Goal: Information Seeking & Learning: Learn about a topic

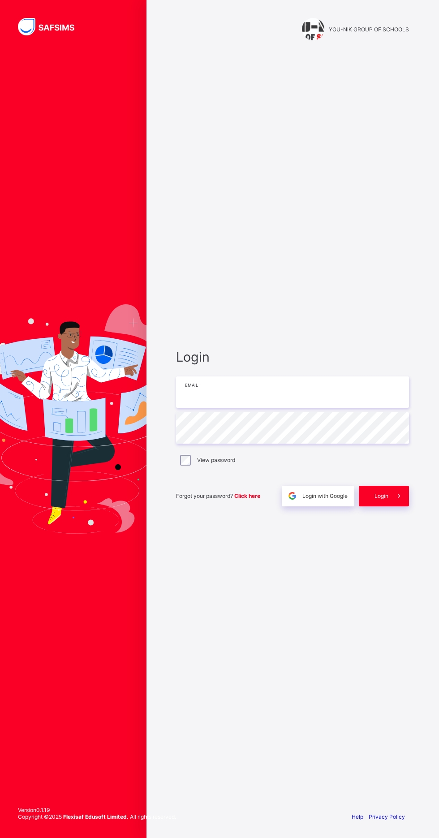
type input "**********"
click at [377, 499] on span "Login" at bounding box center [382, 496] width 14 height 7
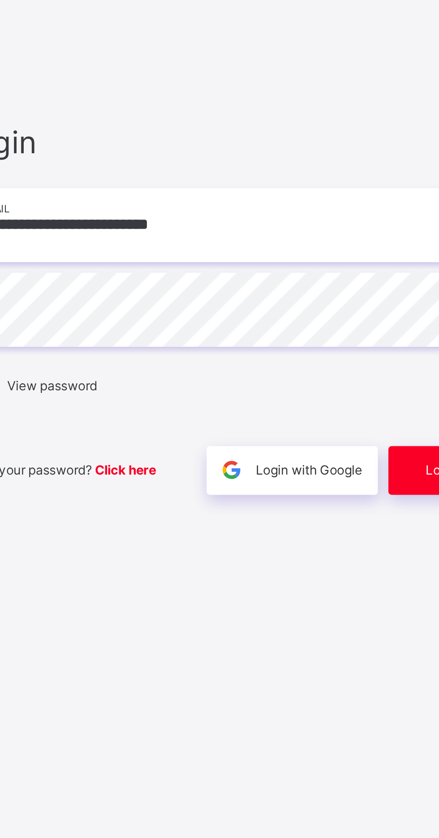
click at [351, 507] on div "Login with Google" at bounding box center [318, 496] width 73 height 21
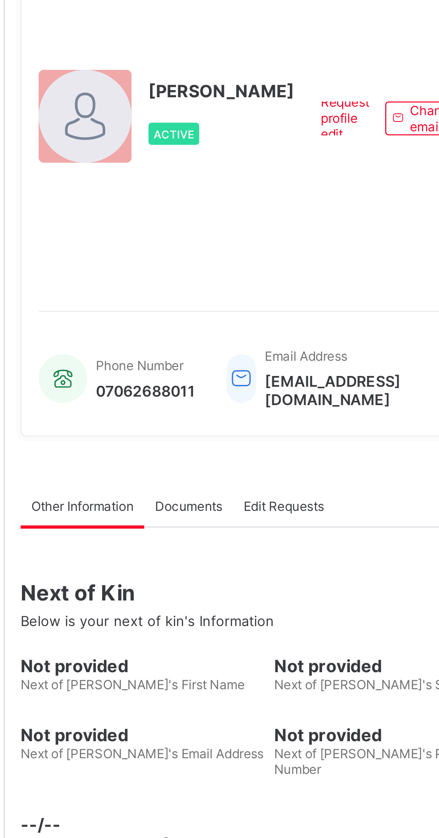
click at [147, 152] on div at bounding box center [141, 131] width 39 height 39
click at [190, 126] on span "[PERSON_NAME]" at bounding box center [200, 121] width 62 height 9
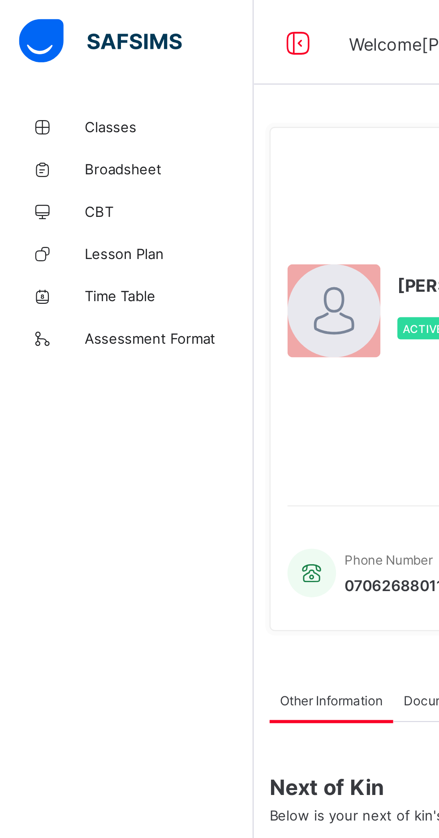
click at [47, 53] on span "Classes" at bounding box center [72, 53] width 72 height 7
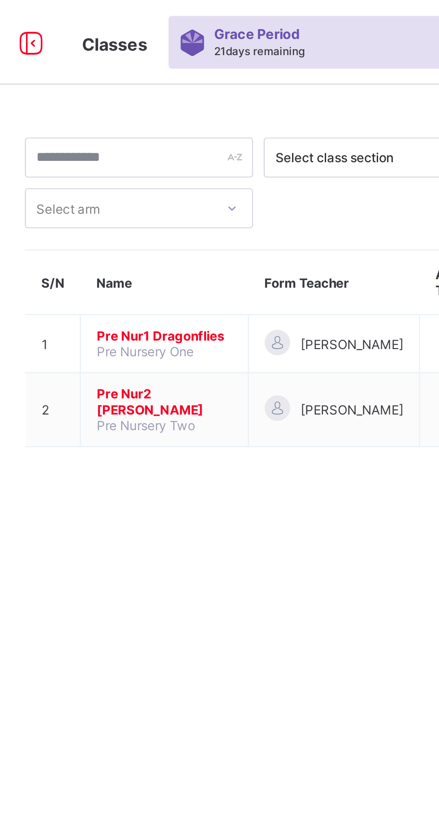
click at [181, 146] on span "Pre Nur1 Dragonflies" at bounding box center [182, 142] width 57 height 7
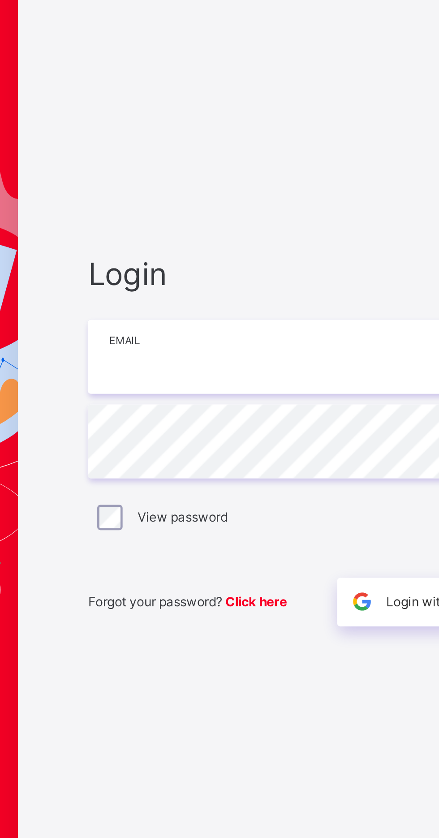
click at [218, 408] on input "email" at bounding box center [292, 392] width 233 height 31
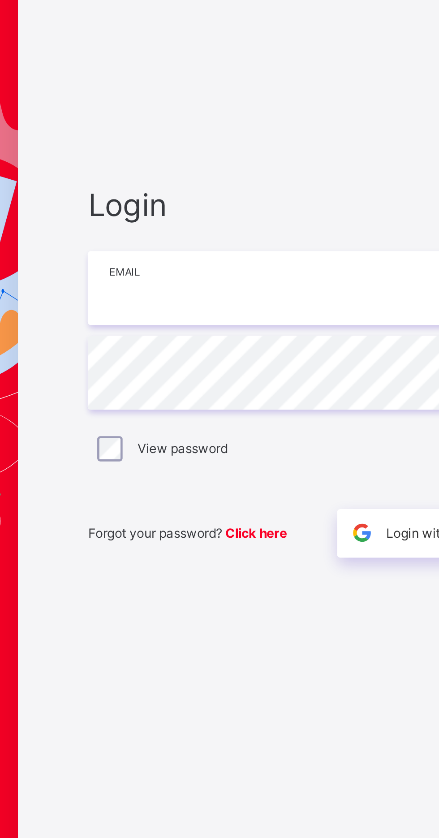
type input "**********"
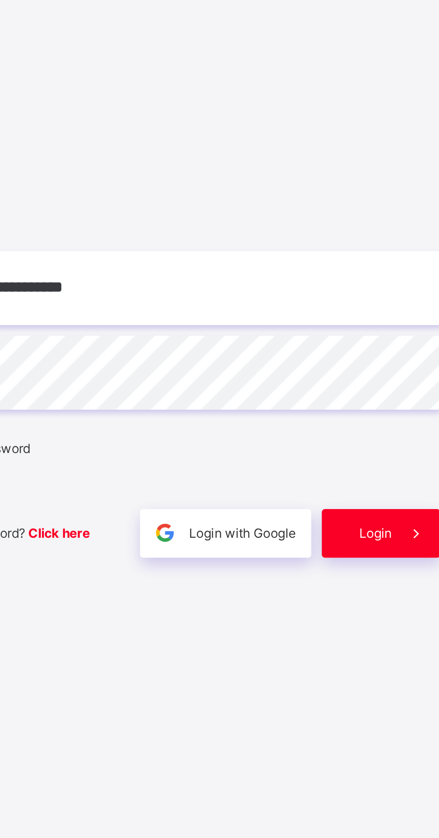
click at [375, 499] on span "Login" at bounding box center [382, 496] width 14 height 7
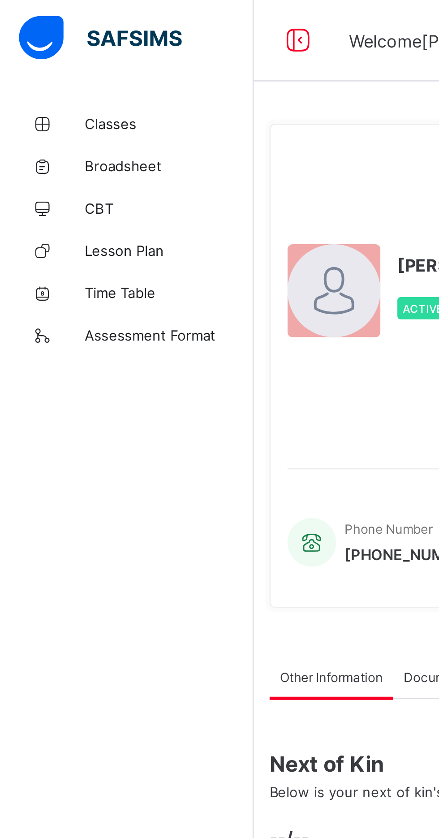
click at [51, 53] on span "Classes" at bounding box center [72, 53] width 72 height 7
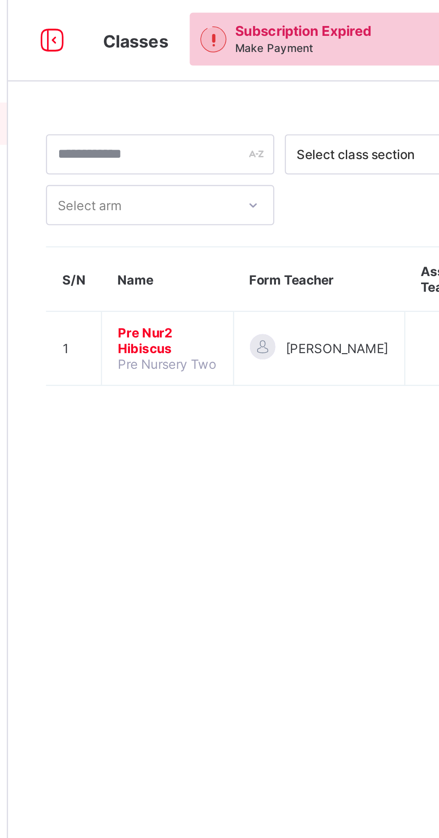
click at [168, 147] on span "Pre Nur2 Hibiscus" at bounding box center [175, 145] width 42 height 13
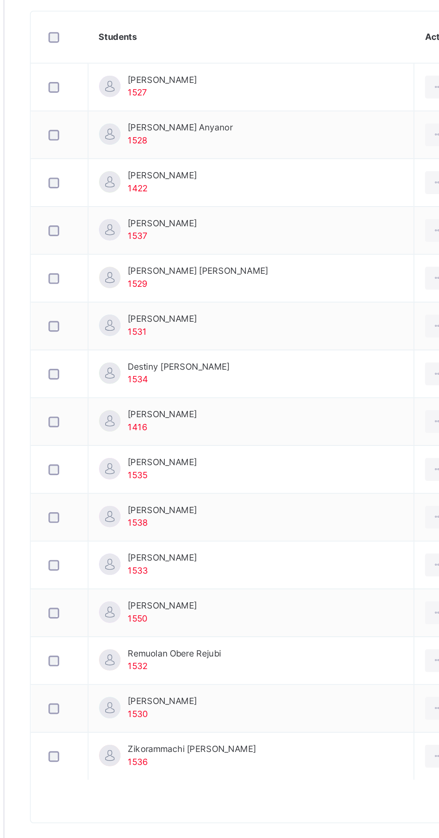
click at [275, 579] on td "[PERSON_NAME] 1535" at bounding box center [262, 574] width 205 height 30
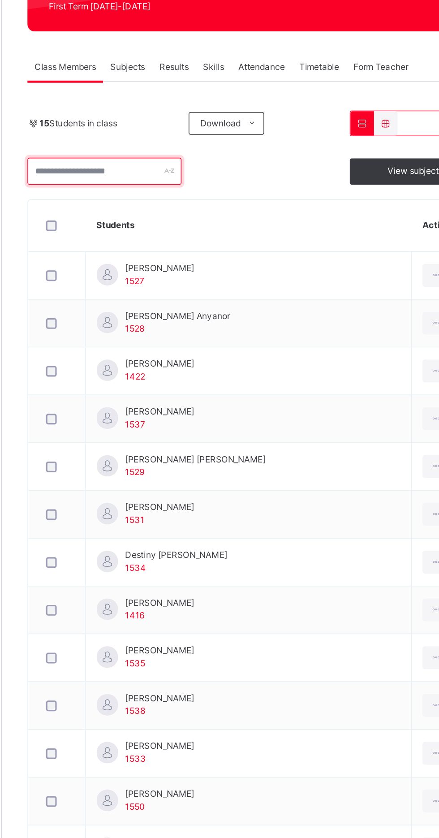
click at [211, 268] on div at bounding box center [172, 268] width 97 height 17
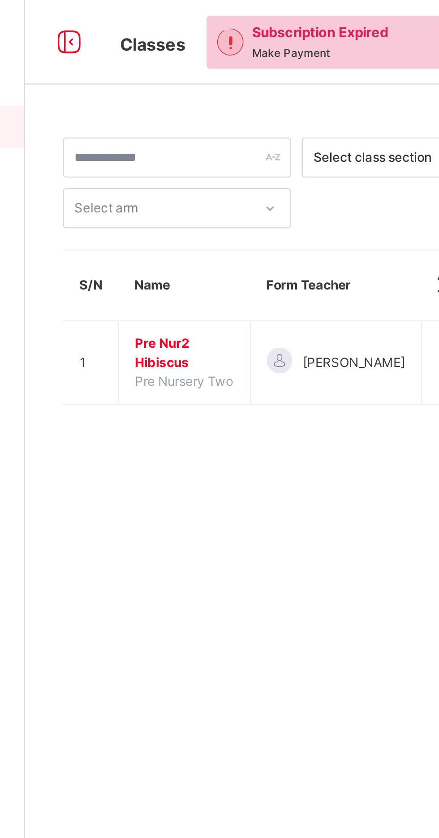
click at [159, 147] on span "Pre Nur2 Hibiscus" at bounding box center [175, 150] width 42 height 16
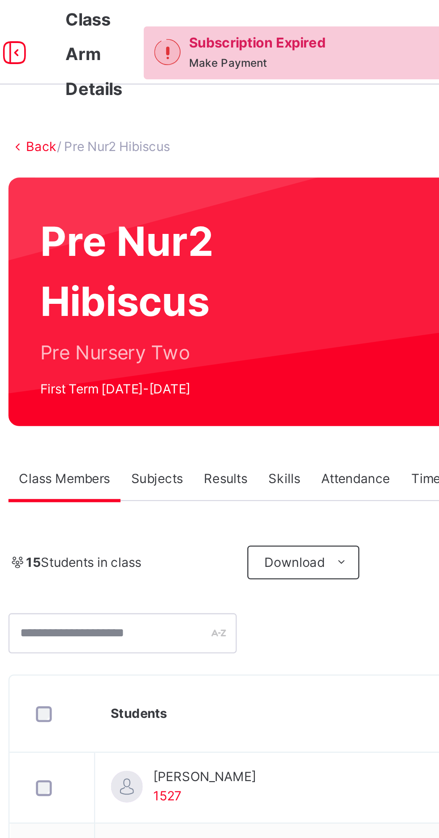
click at [188, 206] on span "Subjects" at bounding box center [187, 203] width 22 height 8
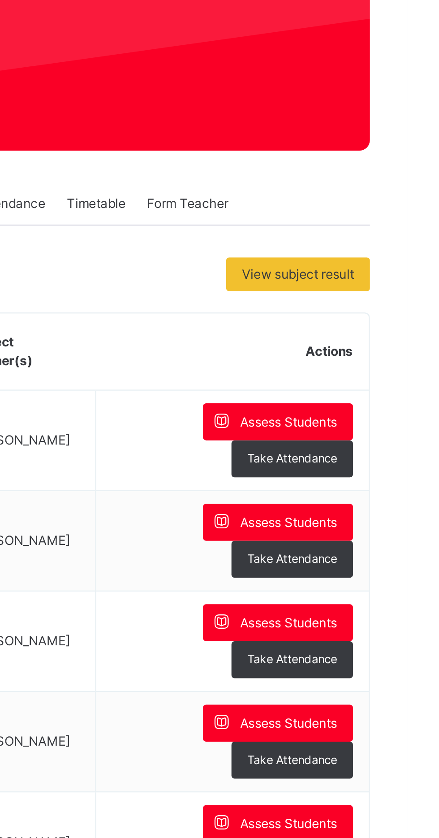
click at [382, 317] on div "Take Attendance" at bounding box center [390, 312] width 52 height 16
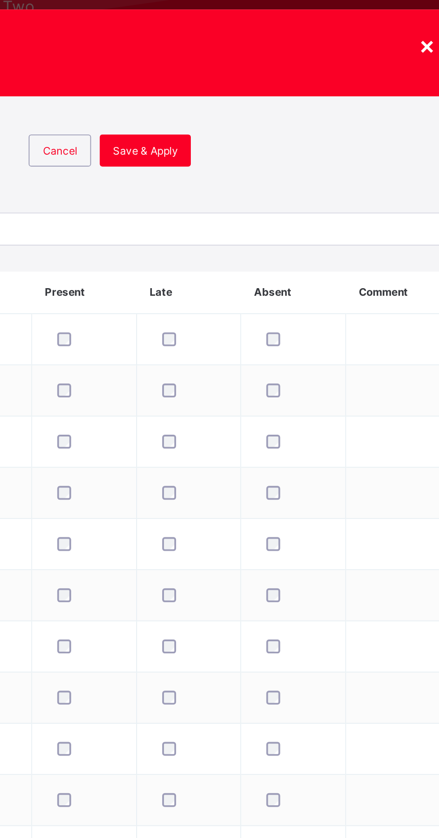
click at [439, 258] on div "**********" at bounding box center [219, 419] width 439 height 838
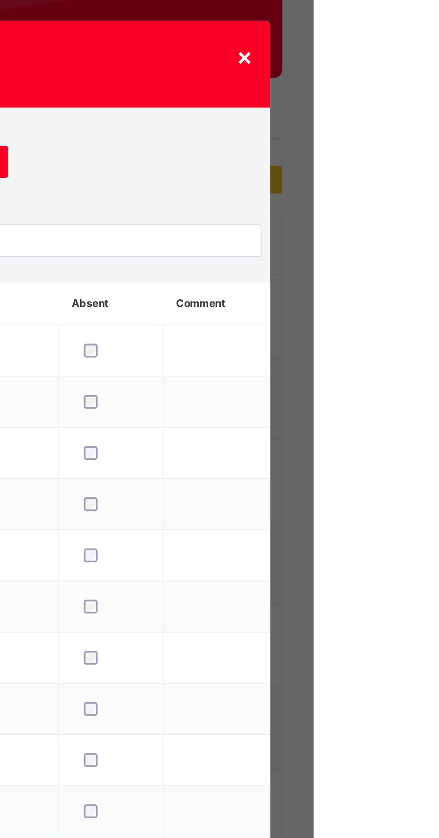
click at [408, 179] on div "×" at bounding box center [403, 169] width 9 height 19
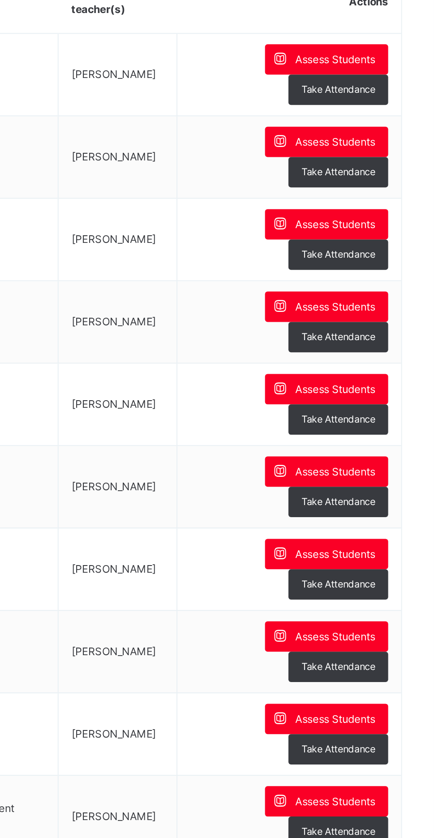
click at [382, 464] on span "Assess Students" at bounding box center [388, 466] width 41 height 8
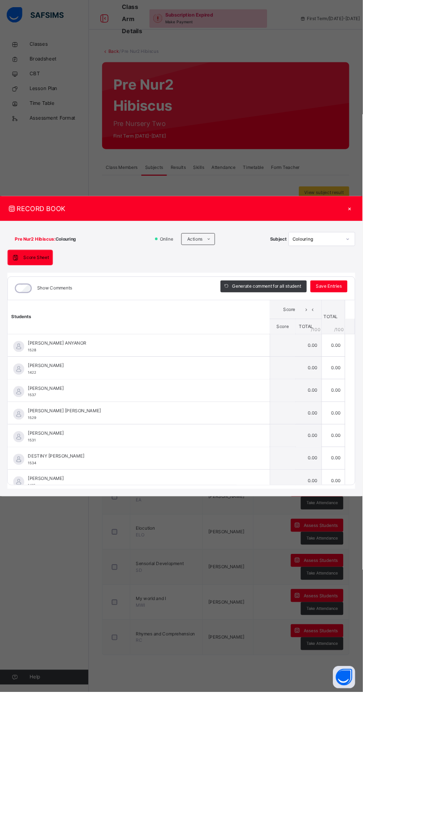
click at [430, 259] on div "×" at bounding box center [423, 253] width 13 height 12
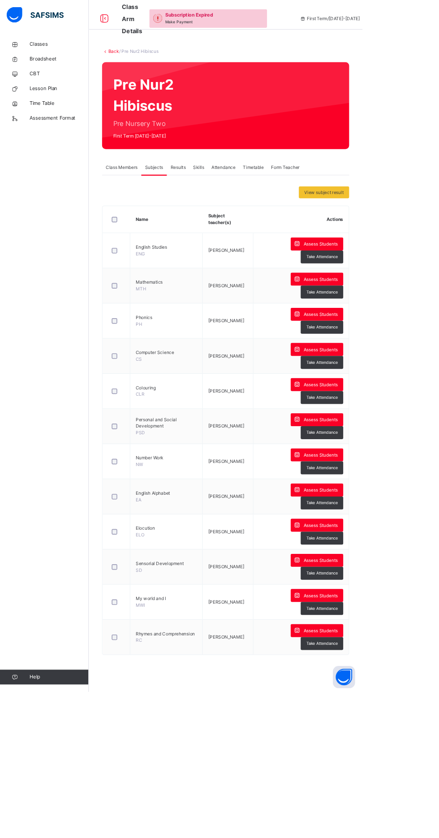
click at [439, 341] on html "Class Arm Details Subscription Expired Make Payment First Term / [DATE]-[DATE] …" at bounding box center [219, 419] width 439 height 838
click at [403, 86] on div "Class Arm Details Subscription Expired Make Payment First Term / [DATE]-[DATE] …" at bounding box center [219, 419] width 439 height 838
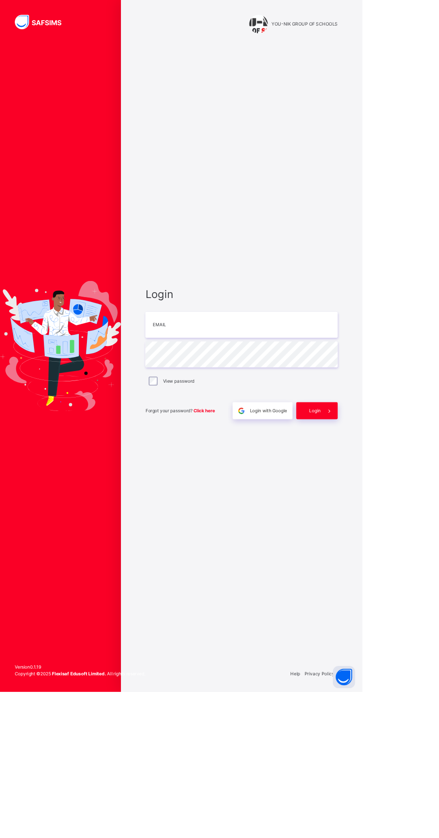
click at [406, 89] on div "Login Email Password View password Forgot your password? Click here Login with …" at bounding box center [292, 428] width 251 height 752
click at [409, 83] on div "Login Email Password View password Forgot your password? Click here Login with …" at bounding box center [292, 428] width 251 height 752
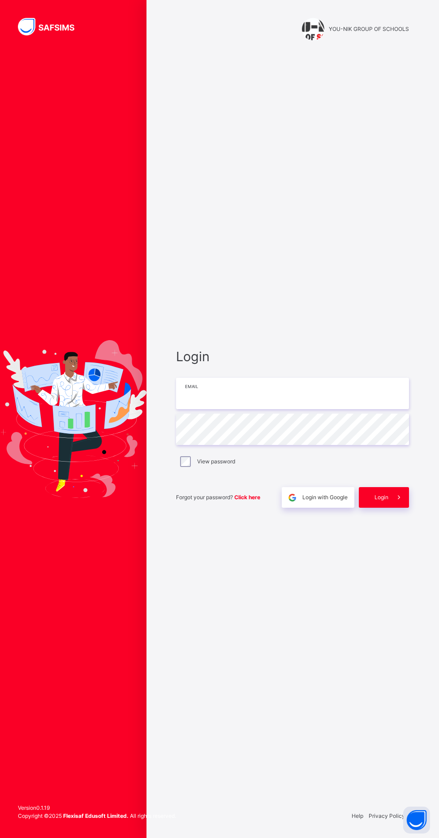
click at [234, 409] on input "email" at bounding box center [292, 393] width 233 height 31
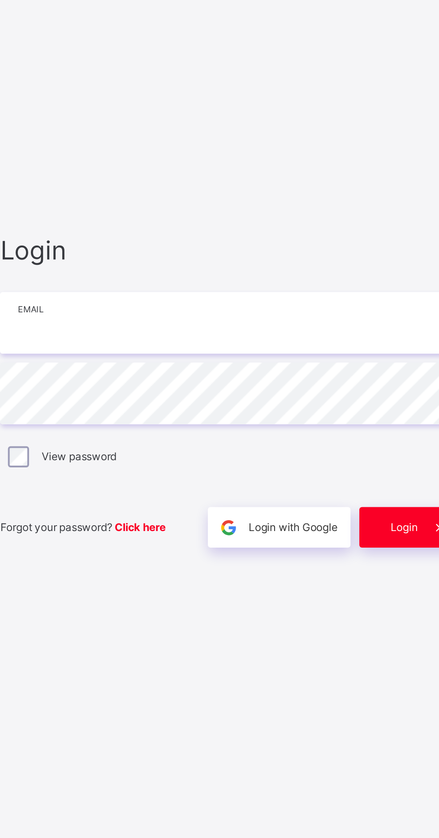
click at [221, 409] on input "email" at bounding box center [292, 393] width 233 height 31
type input "**********"
click at [385, 502] on span "Login" at bounding box center [382, 498] width 14 height 8
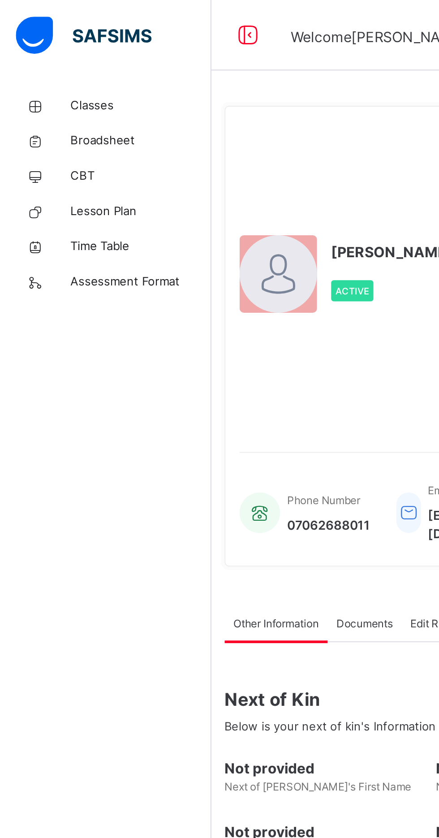
click at [56, 51] on span "Classes" at bounding box center [72, 53] width 72 height 9
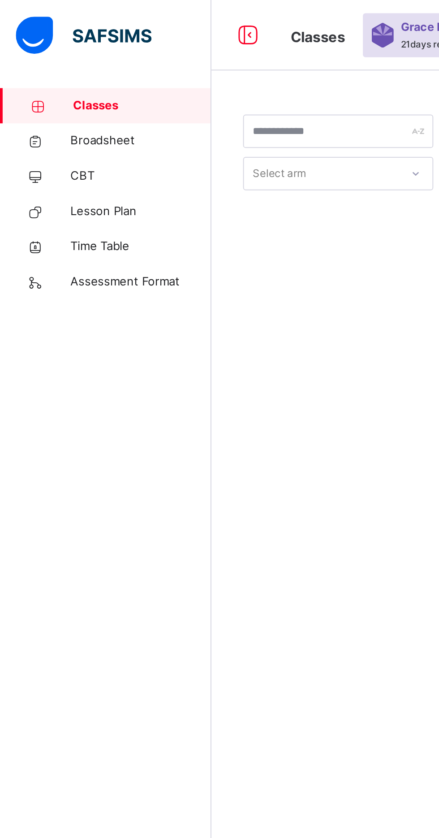
click at [173, 153] on div at bounding box center [273, 182] width 299 height 170
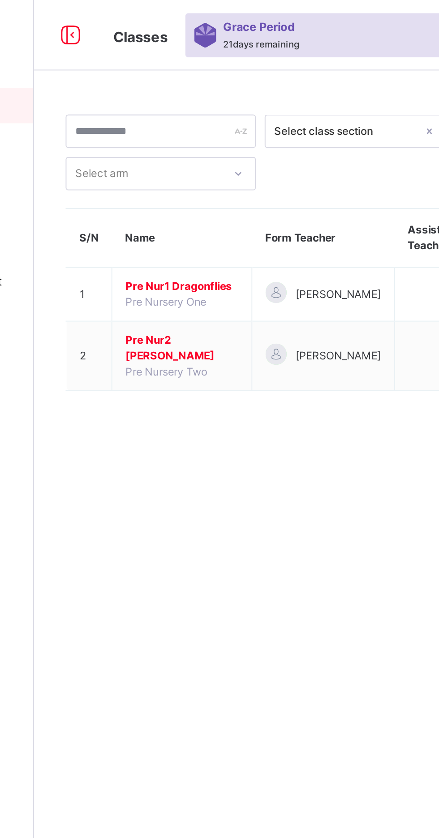
click at [177, 150] on span "Pre Nur1 Dragonflies" at bounding box center [182, 146] width 57 height 8
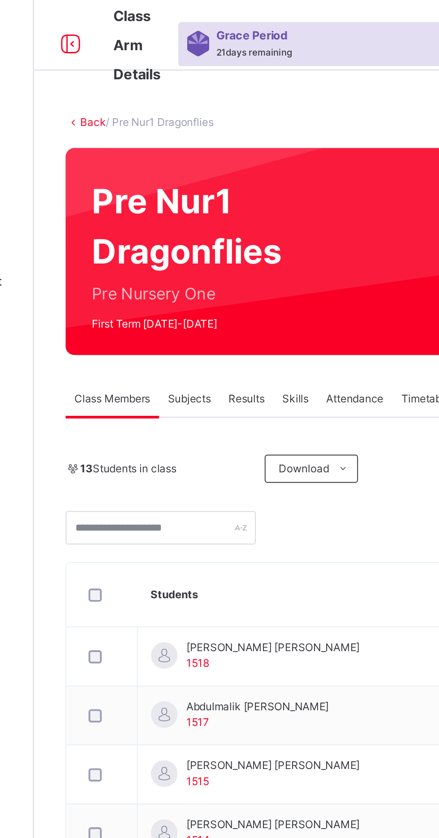
click at [194, 205] on span "Subjects" at bounding box center [187, 203] width 22 height 8
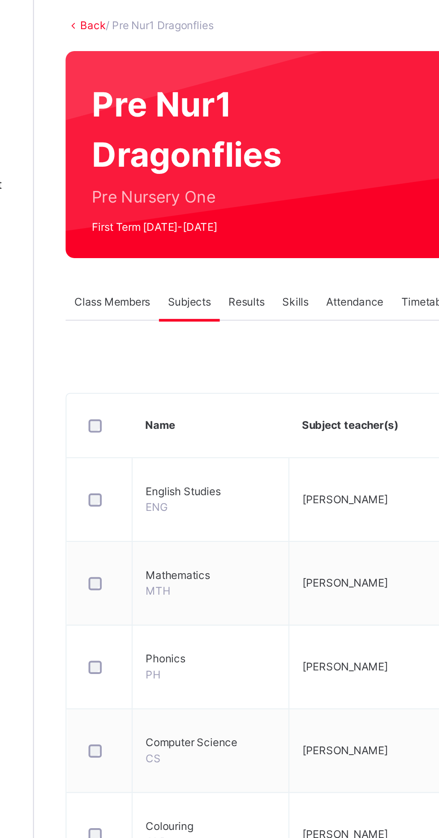
click at [360, 464] on icon at bounding box center [360, 466] width 9 height 10
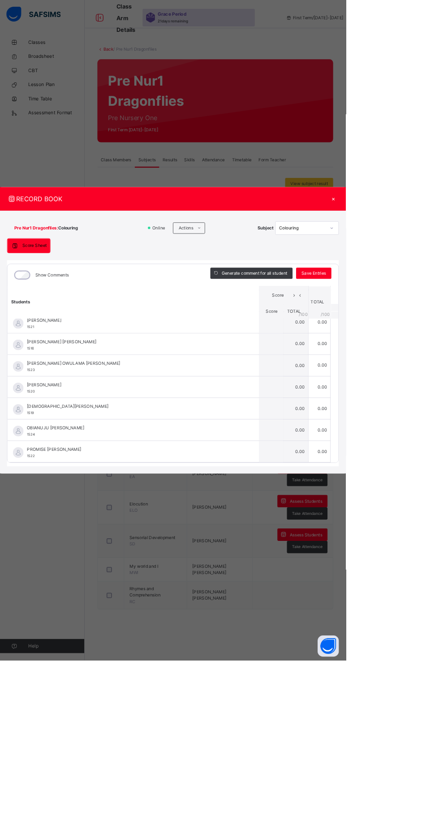
click at [429, 297] on div at bounding box center [421, 289] width 15 height 14
click at [439, 365] on div "RECORD BOOK × Pre Nur1 Dragonflies : Colouring Online Actions Download Empty Sc…" at bounding box center [219, 420] width 439 height 364
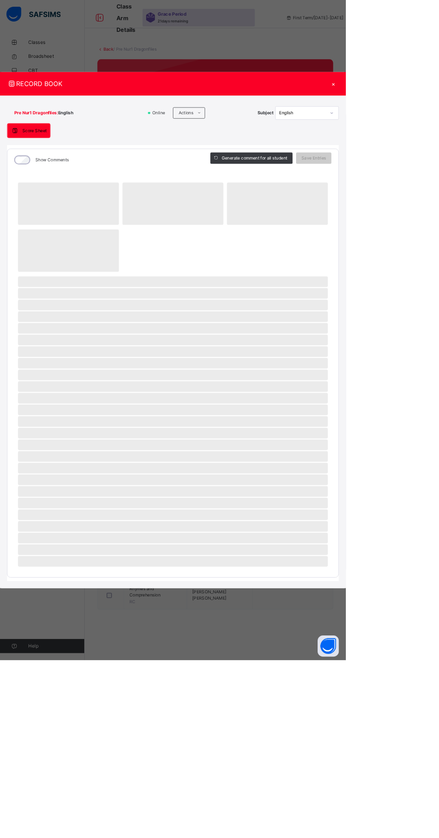
click at [430, 384] on div "‌ ‌ ‌ ‌ ‌ ‌ ‌ ‌ ‌ ‌ ‌ ‌ ‌ ‌ ‌ ‌ ‌ ‌ ‌ ‌ ‌ ‌ ‌ ‌ ‌ ‌ ‌ ‌ ‌" at bounding box center [219, 475] width 421 height 516
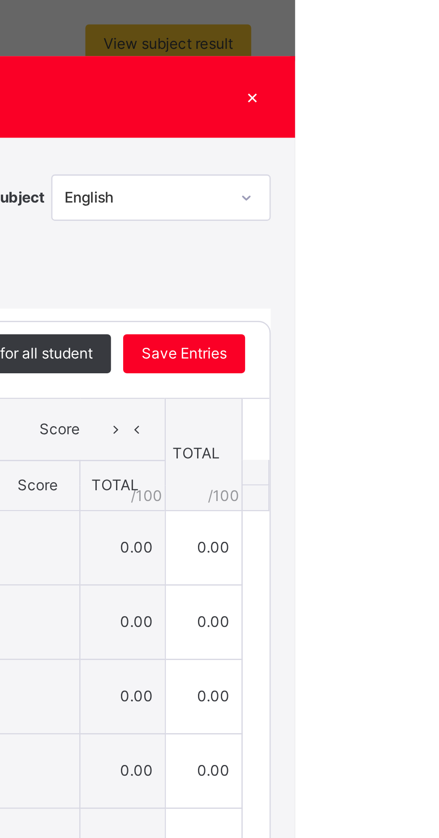
click at [340, 268] on div "RECORD BOOK ×" at bounding box center [219, 253] width 439 height 30
click at [333, 268] on div "RECORD BOOK ×" at bounding box center [219, 253] width 439 height 30
click at [332, 268] on div "RECORD BOOK ×" at bounding box center [219, 253] width 439 height 30
